Goal: Find specific page/section: Find specific page/section

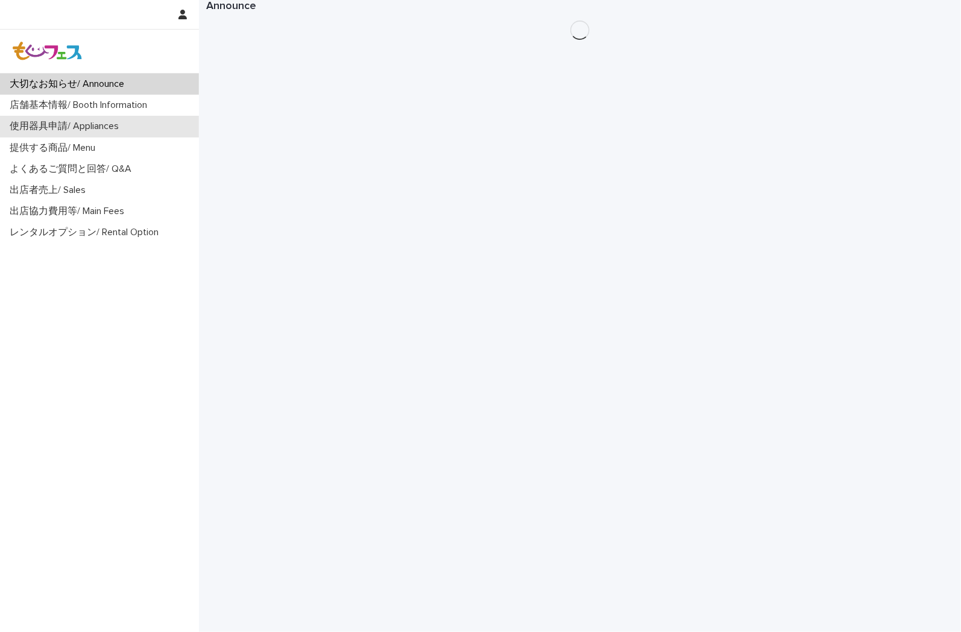
click at [55, 131] on p "使用器具申請/ Appliances" at bounding box center [67, 126] width 124 height 11
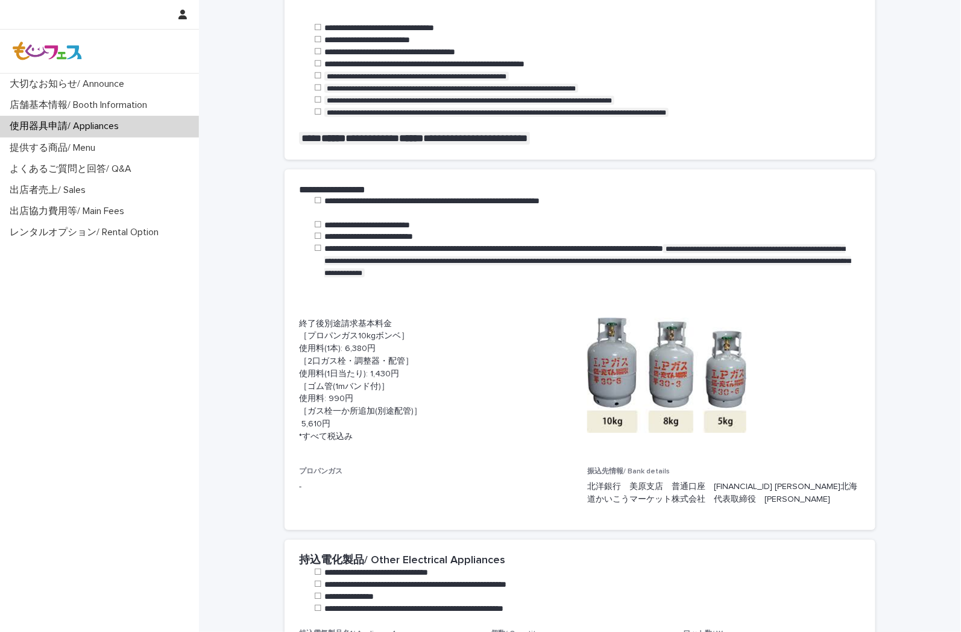
scroll to position [268, 0]
